Goal: Task Accomplishment & Management: Complete application form

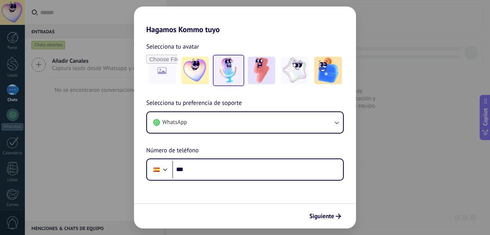
click at [232, 73] on img at bounding box center [229, 71] width 28 height 28
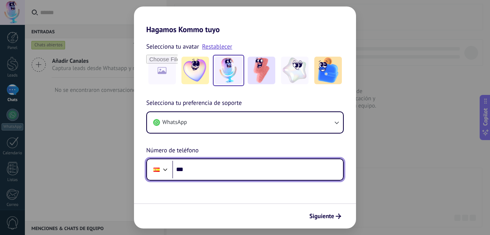
click at [166, 170] on div at bounding box center [165, 168] width 9 height 9
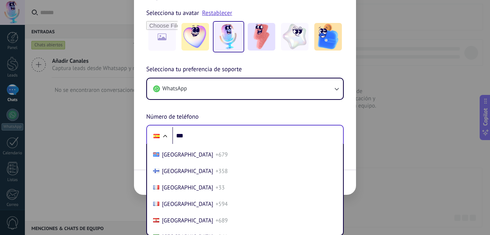
scroll to position [999, 0]
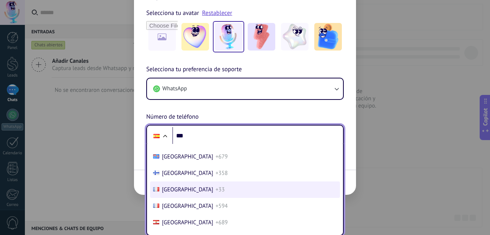
click at [163, 193] on span "[GEOGRAPHIC_DATA]" at bounding box center [187, 189] width 51 height 7
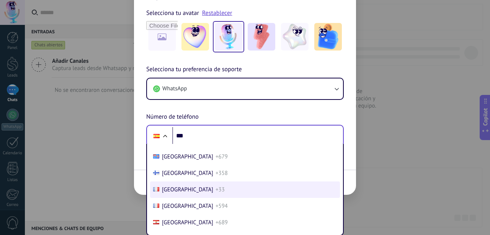
scroll to position [0, 0]
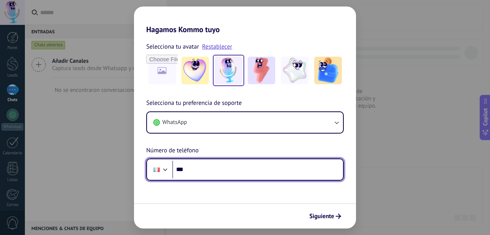
click at [201, 165] on input "***" at bounding box center [257, 170] width 171 height 18
type input "**********"
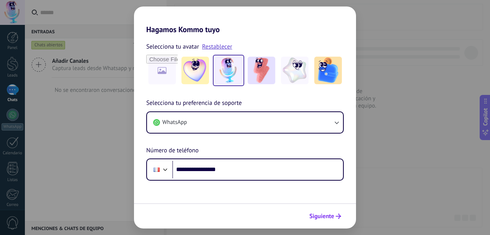
click at [329, 218] on span "Siguiente" at bounding box center [321, 216] width 25 height 5
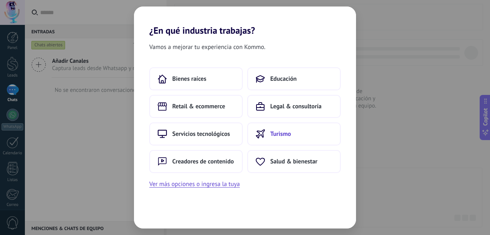
click at [275, 134] on span "Turismo" at bounding box center [280, 134] width 21 height 8
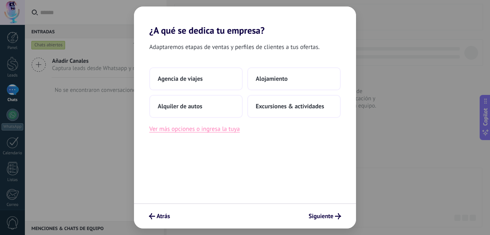
click at [228, 132] on button "Ver más opciones o ingresa la tuya" at bounding box center [194, 129] width 90 height 10
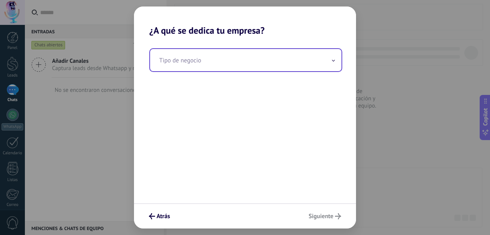
click at [331, 67] on input "text" at bounding box center [245, 60] width 191 height 22
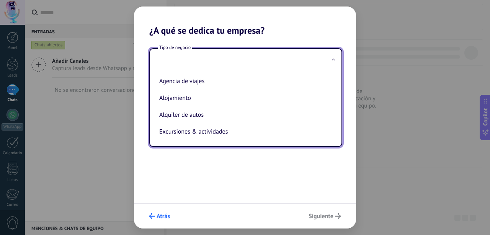
click at [148, 221] on button "Atrás" at bounding box center [159, 216] width 28 height 13
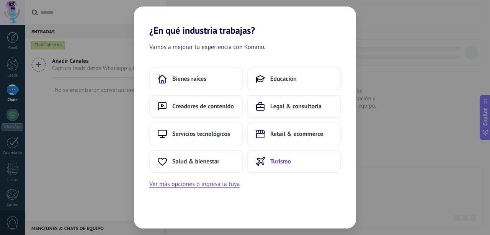
click at [274, 160] on span "Turismo" at bounding box center [280, 162] width 21 height 8
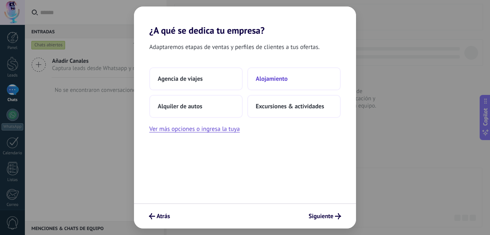
click at [275, 68] on button "Alojamiento" at bounding box center [293, 78] width 93 height 23
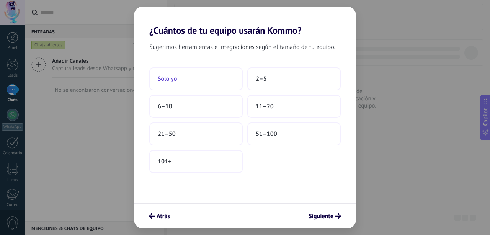
click at [209, 88] on button "Solo yo" at bounding box center [195, 78] width 93 height 23
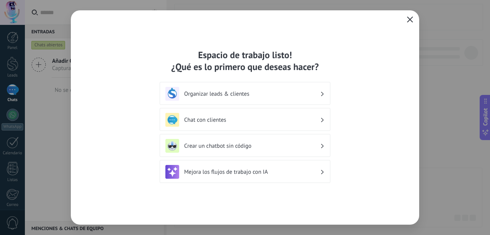
click at [407, 18] on icon "button" at bounding box center [410, 19] width 6 height 6
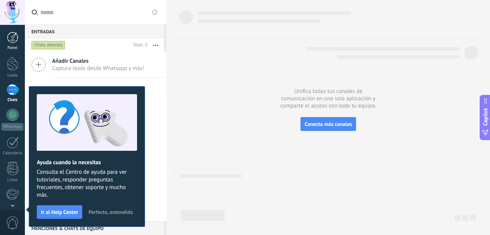
click at [18, 44] on link "Panel" at bounding box center [12, 41] width 25 height 19
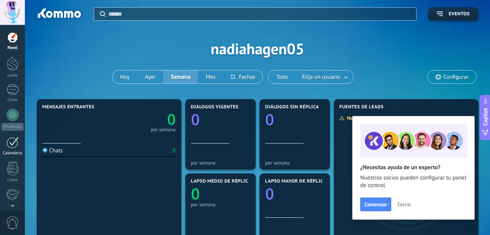
click at [16, 138] on div at bounding box center [13, 143] width 12 height 12
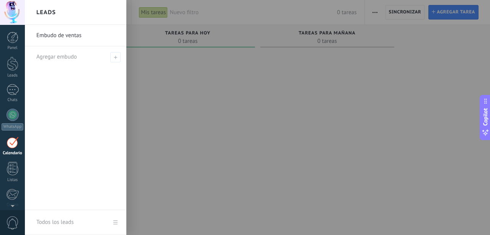
click at [52, 33] on link "Embudo de ventas" at bounding box center [77, 35] width 82 height 21
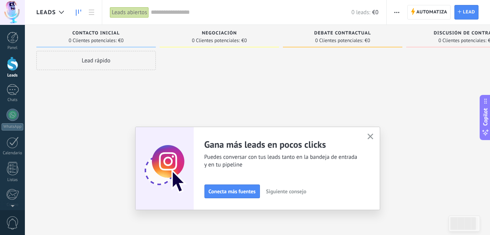
click at [369, 134] on icon "button" at bounding box center [370, 137] width 6 height 6
